Goal: Transaction & Acquisition: Purchase product/service

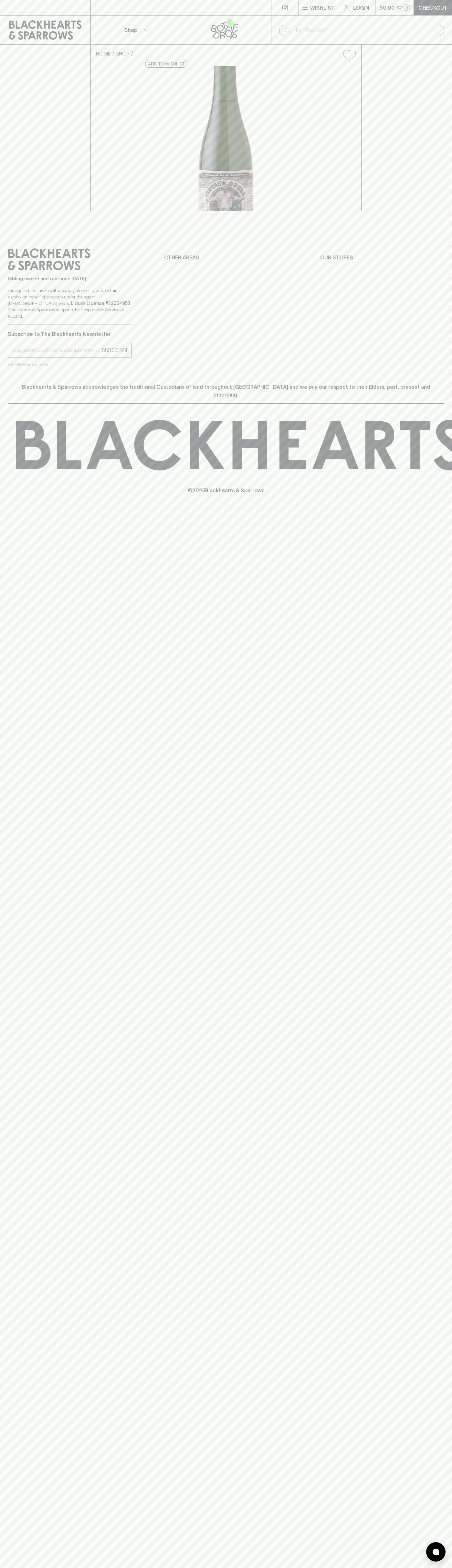
click at [95, 9] on div "⠀" at bounding box center [181, 7] width 180 height 8
click at [443, 853] on div "⠀ ⠀ Wishlist Login $0.00 0 Checkout Shop ​ HOME SHOP Dollar Bill Cider Ways Vin…" at bounding box center [226, 784] width 452 height 1568
click at [270, 1567] on html "⠀ ⠀ Wishlist Login $0.00 0 Checkout Shop ​ HOME SHOP Dollar Bill Cider Ways Vin…" at bounding box center [226, 784] width 452 height 1568
click at [7, 1416] on div "⠀ ⠀ Wishlist Login $0.00 0 Checkout Shop ​ HOME SHOP Dollar Bill Cider Ways Vin…" at bounding box center [226, 784] width 452 height 1568
